Goal: Information Seeking & Learning: Learn about a topic

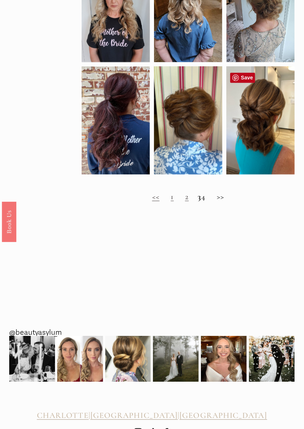
scroll to position [360, 0]
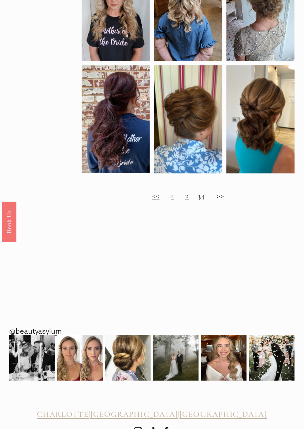
click at [185, 200] on link "2" at bounding box center [187, 196] width 4 height 10
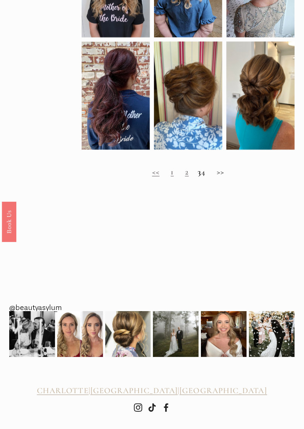
scroll to position [387, 0]
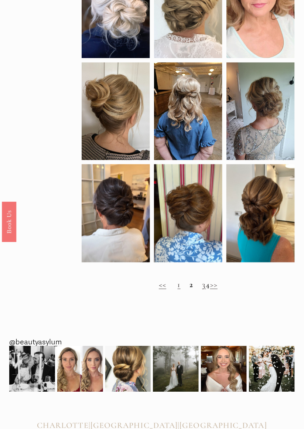
scroll to position [282, 0]
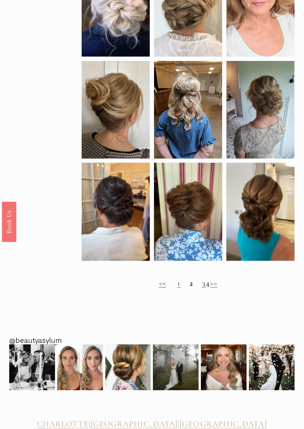
click at [202, 286] on link "3" at bounding box center [204, 284] width 4 height 10
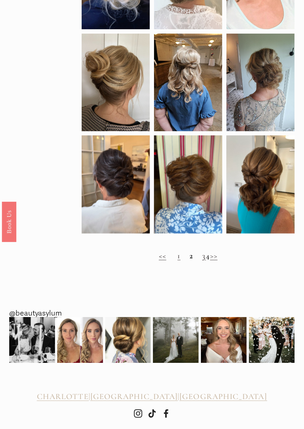
scroll to position [313, 0]
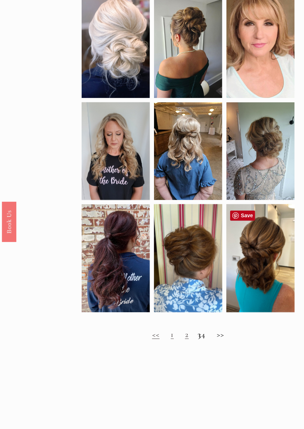
scroll to position [221, 0]
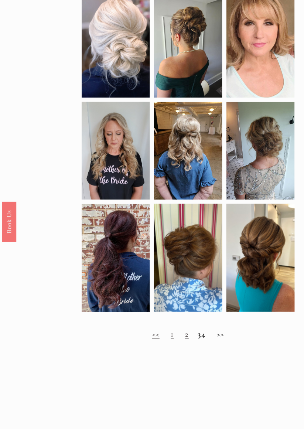
click at [207, 340] on h2 "<< 1 2 3 4 >>" at bounding box center [188, 335] width 213 height 10
click at [206, 338] on h2 "<< 1 2 3 4 >>" at bounding box center [188, 335] width 213 height 10
